Goal: Obtain resource: Download file/media

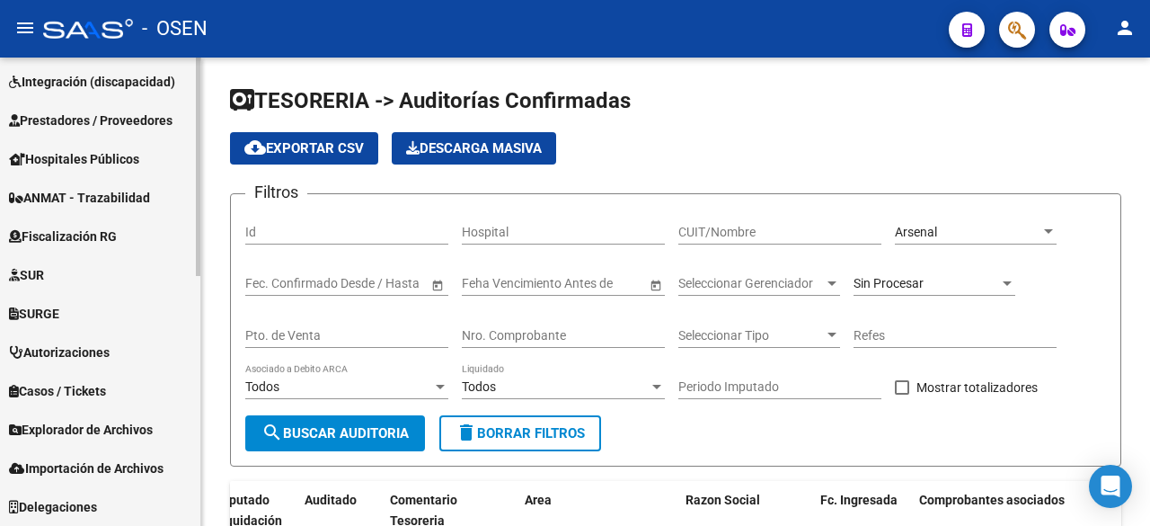
scroll to position [0, 166]
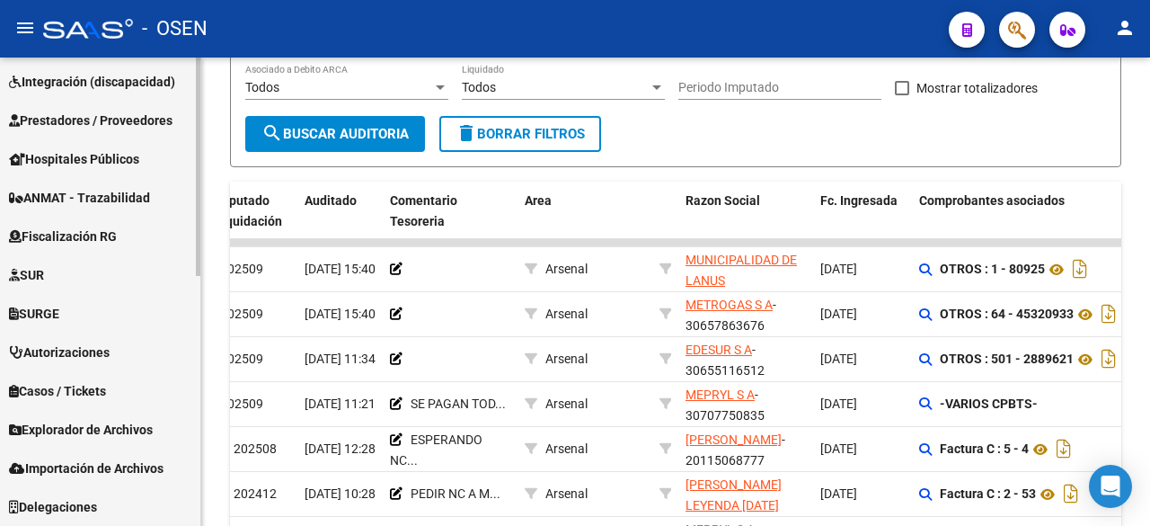
click at [122, 153] on span "Hospitales Públicos" at bounding box center [74, 159] width 130 height 20
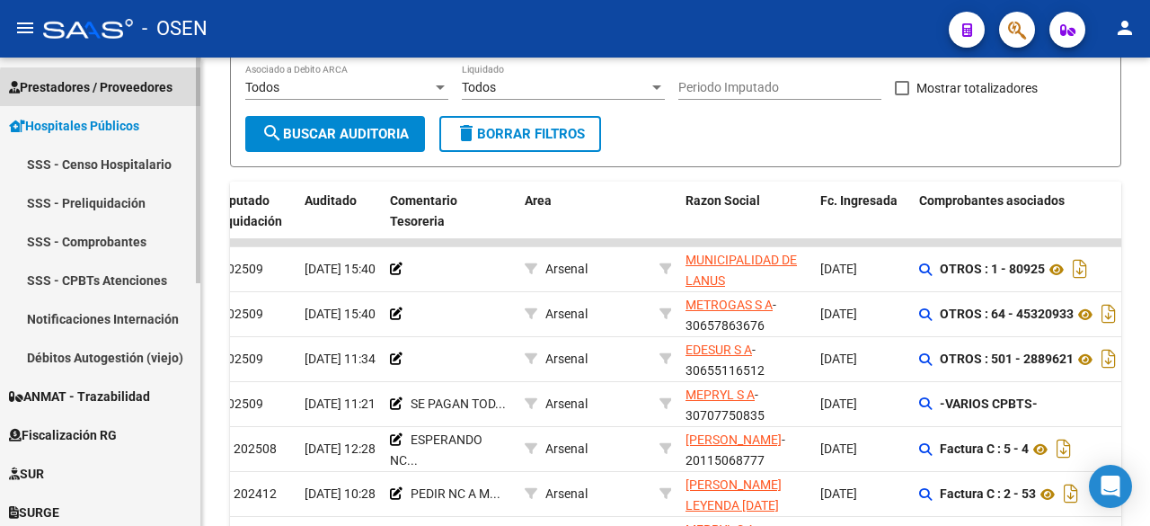
click at [126, 97] on span "Prestadores / Proveedores" at bounding box center [91, 87] width 164 height 20
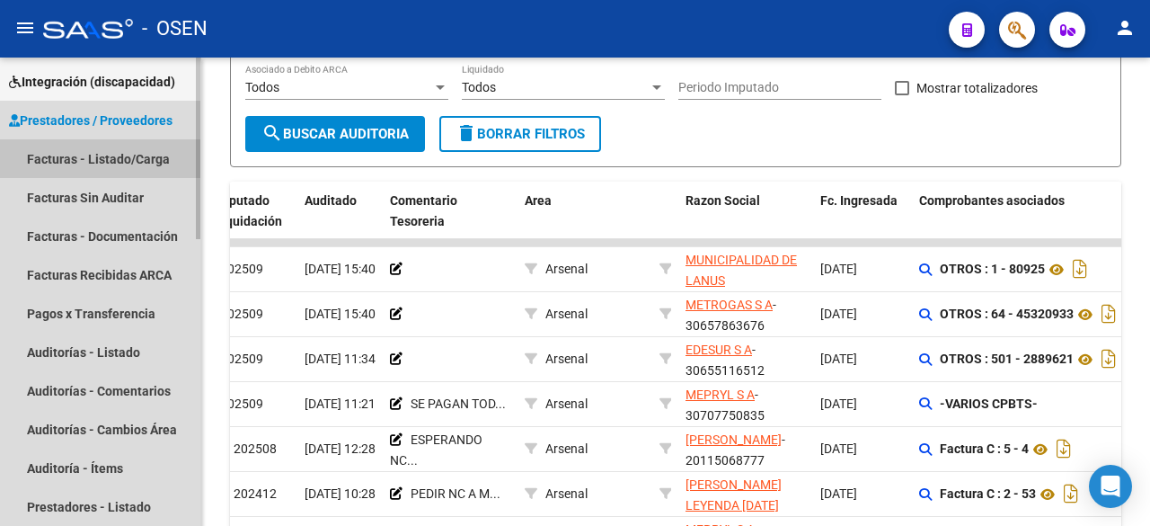
click at [105, 155] on link "Facturas - Listado/Carga" at bounding box center [100, 158] width 200 height 39
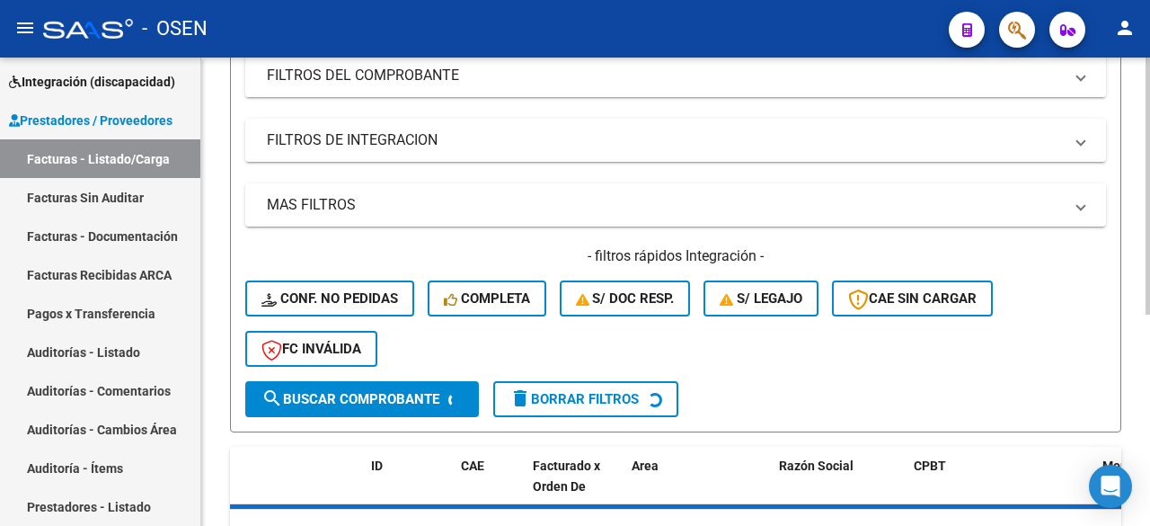
click at [626, 89] on mat-expansion-panel-header "FILTROS DEL COMPROBANTE" at bounding box center [675, 75] width 861 height 43
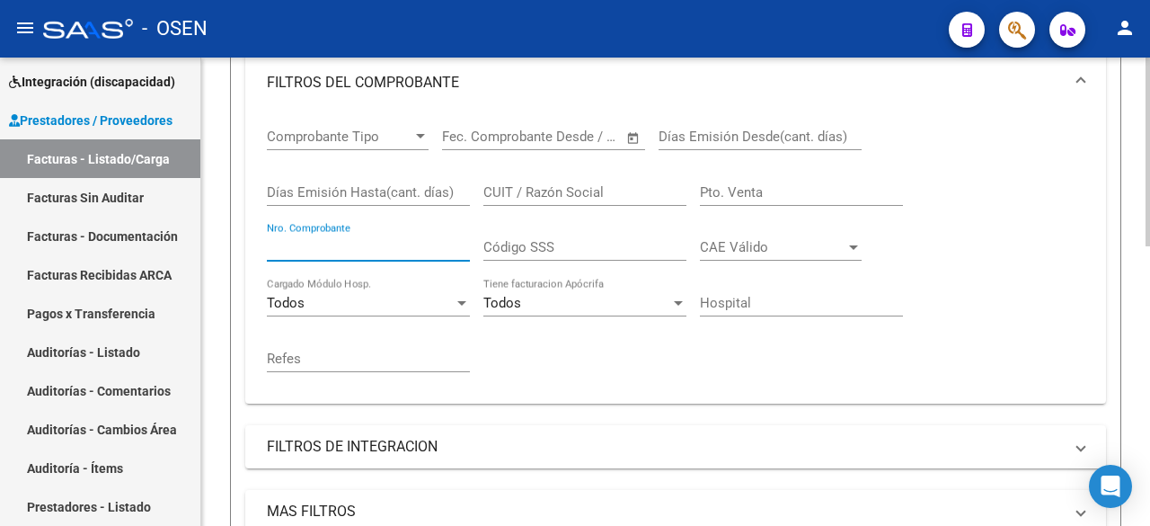
click at [403, 252] on input "Nro. Comprobante" at bounding box center [368, 247] width 203 height 16
drag, startPoint x: 360, startPoint y: 263, endPoint x: 350, endPoint y: 263, distance: 10.8
click at [350, 263] on div "2221 Nro. Comprobante" at bounding box center [368, 250] width 203 height 56
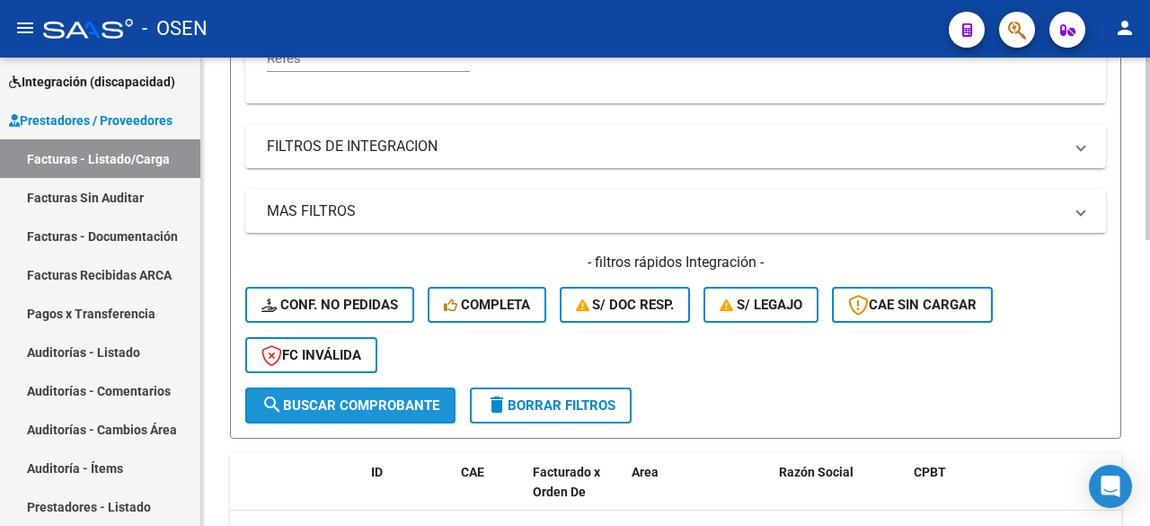
click at [385, 394] on button "search Buscar Comprobante" at bounding box center [350, 405] width 210 height 36
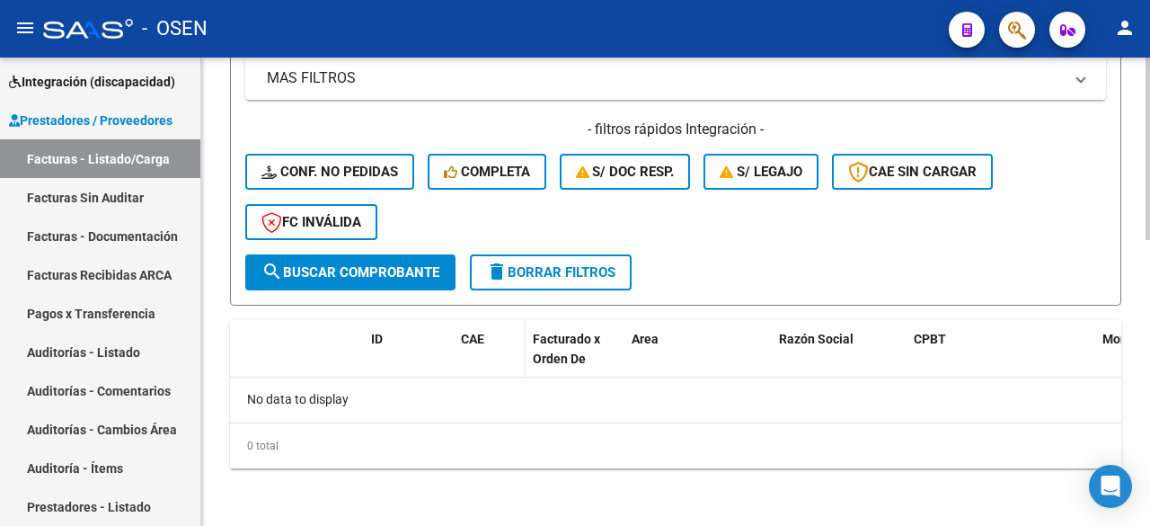
scroll to position [133, 0]
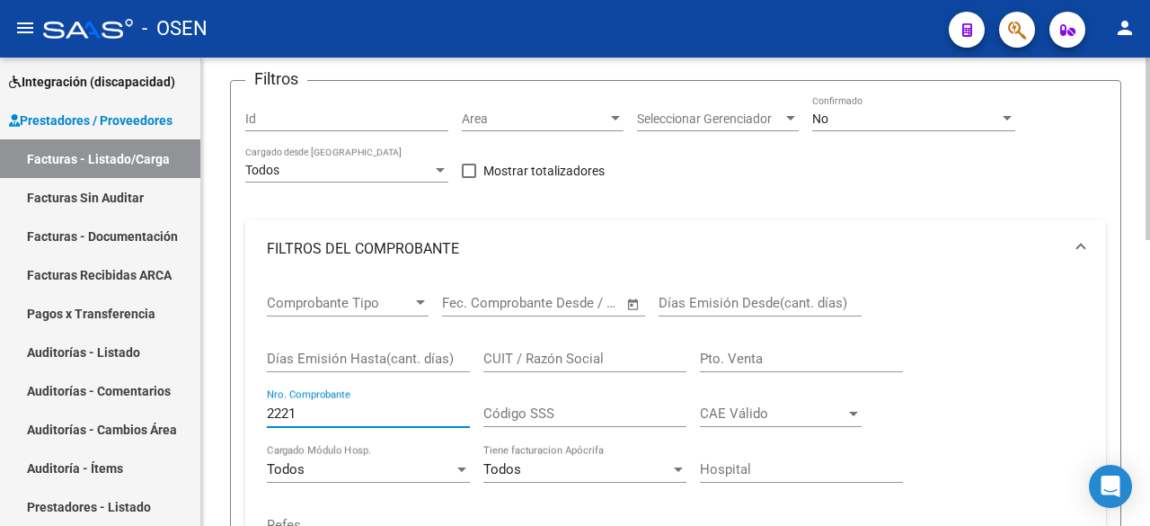
drag, startPoint x: 308, startPoint y: 408, endPoint x: 246, endPoint y: 418, distance: 62.8
click at [246, 418] on div "Comprobante Tipo Comprobante Tipo Fecha inicio – Fecha fin Fec. Comprobante Des…" at bounding box center [675, 424] width 861 height 292
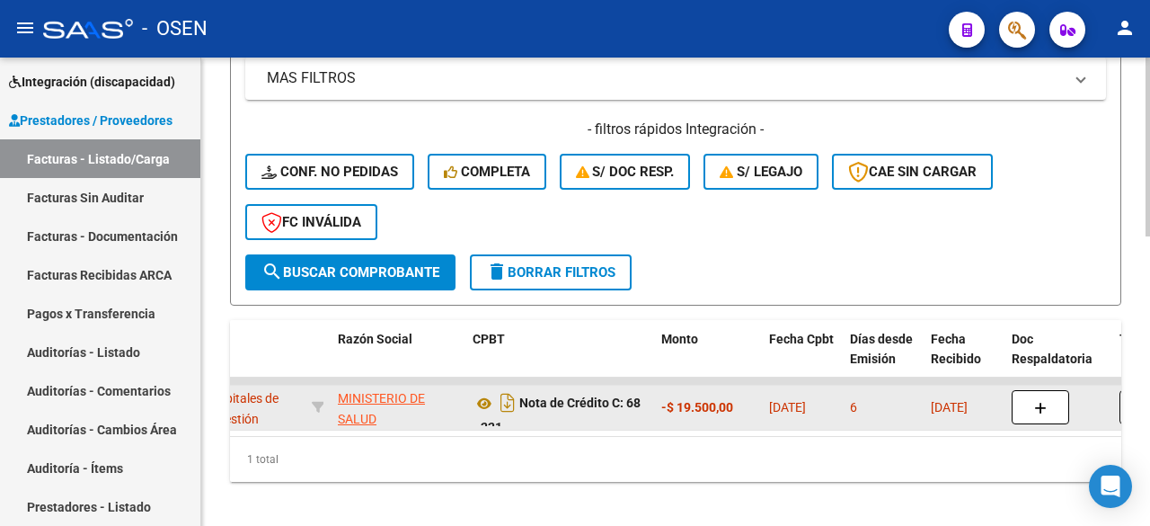
scroll to position [0, 451]
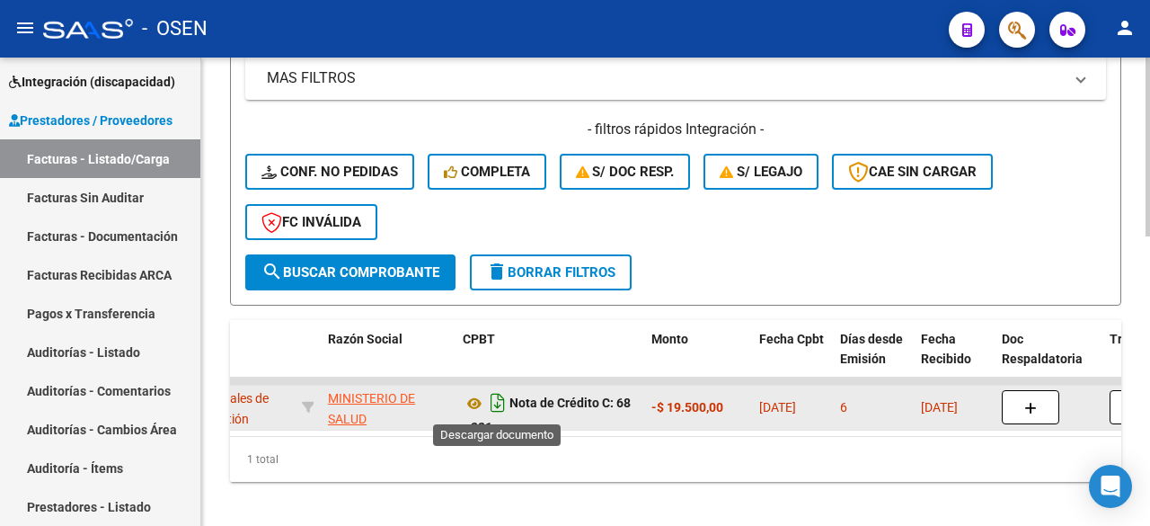
type input "221"
click at [494, 402] on icon "Descargar documento" at bounding box center [497, 402] width 23 height 29
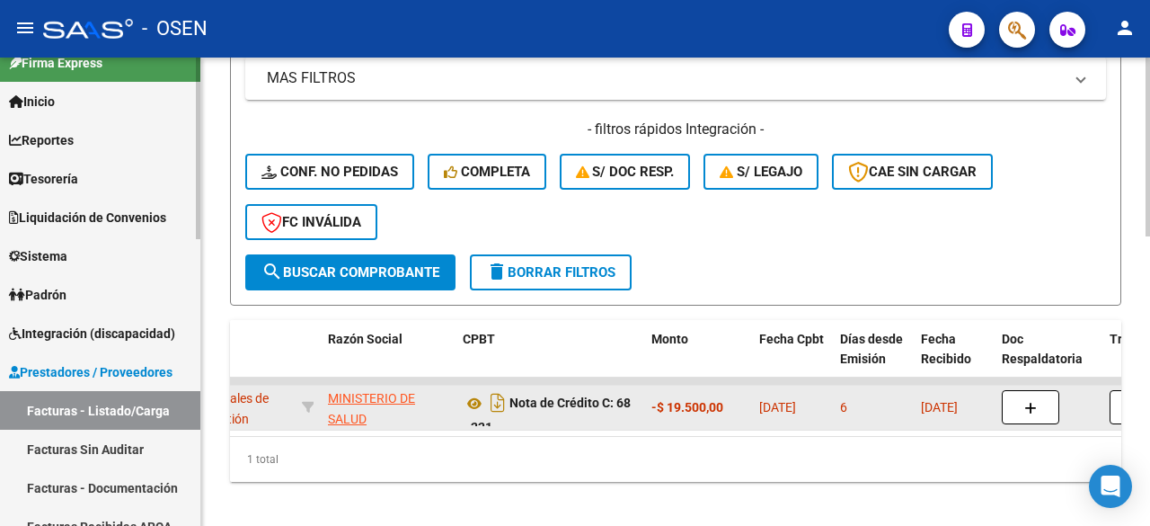
scroll to position [0, 0]
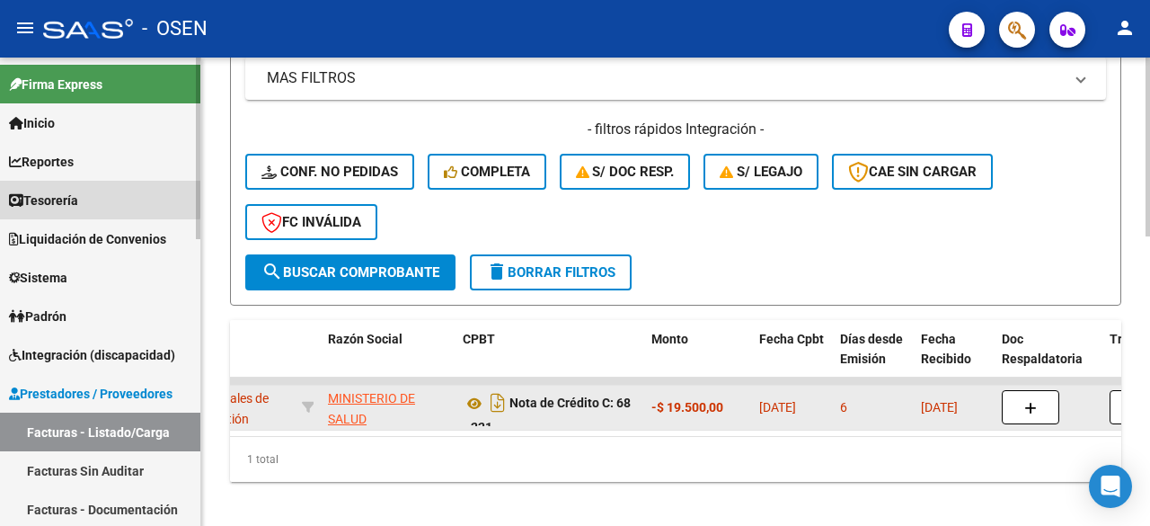
click at [98, 190] on link "Tesorería" at bounding box center [100, 200] width 200 height 39
